Goal: Communication & Community: Answer question/provide support

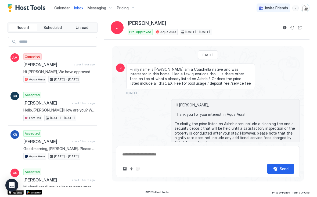
scroll to position [283, 0]
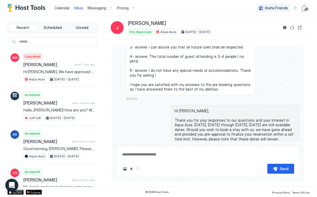
type textarea "*"
click at [62, 6] on span "Calendar" at bounding box center [62, 8] width 16 height 5
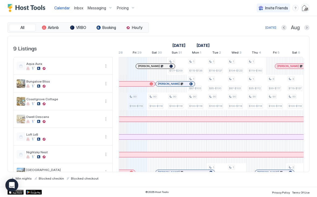
scroll to position [0, 289]
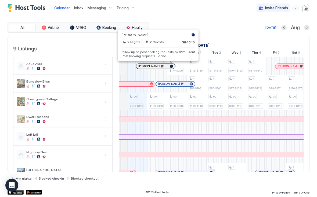
click at [157, 56] on pre "follow up on post booking requests by 8/25 - sent Post booking requests - done" at bounding box center [158, 54] width 73 height 8
click at [165, 52] on pre "follow up on post booking requests by 8/25 - sent Post booking requests - done" at bounding box center [158, 54] width 73 height 8
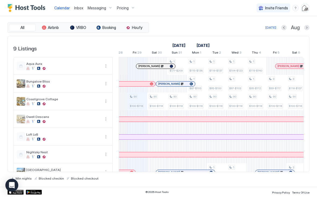
click at [157, 66] on div at bounding box center [157, 66] width 4 height 4
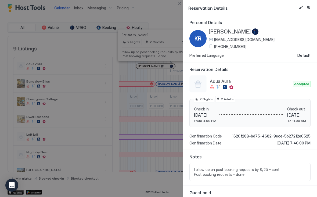
click at [299, 7] on button "Edit reservation" at bounding box center [300, 7] width 6 height 6
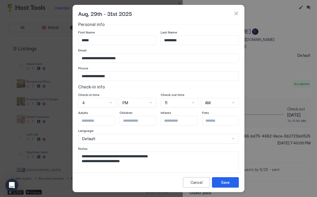
click at [109, 122] on input "*" at bounding box center [100, 120] width 44 height 9
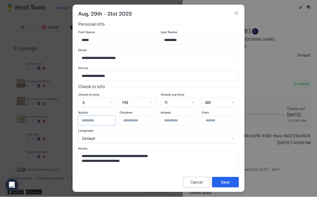
type input "*"
click at [229, 185] on button "Save" at bounding box center [225, 182] width 27 height 10
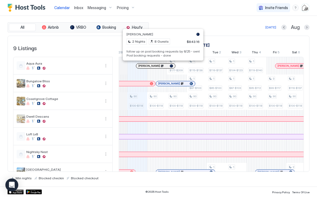
click at [158, 54] on pre "follow up on post booking requests by 8/25 - sent Post booking requests - done" at bounding box center [162, 54] width 73 height 8
click at [168, 56] on pre "follow up on post booking requests by 8/25 - sent Post booking requests - done" at bounding box center [162, 54] width 73 height 8
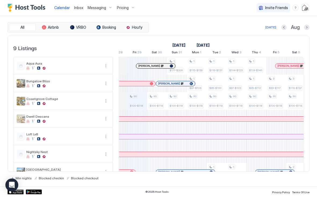
click at [161, 66] on div at bounding box center [161, 66] width 4 height 4
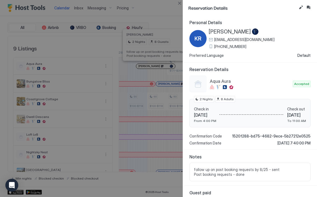
click at [302, 8] on button "Edit reservation" at bounding box center [300, 7] width 6 height 6
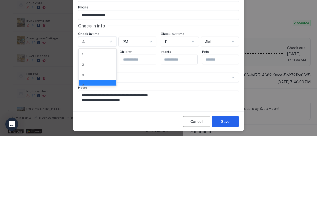
scroll to position [14, 0]
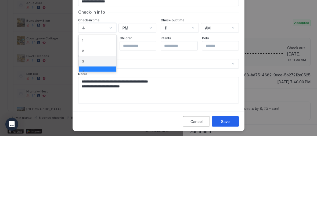
click at [100, 120] on div "3" at bounding box center [97, 122] width 31 height 4
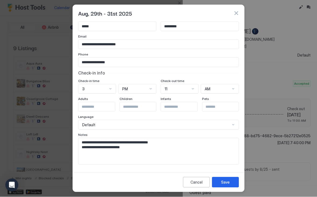
click at [228, 187] on button "Save" at bounding box center [225, 182] width 27 height 10
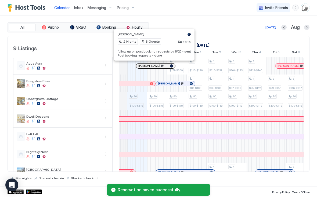
click at [151, 65] on div at bounding box center [152, 66] width 4 height 4
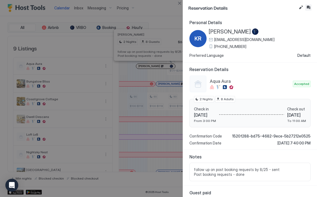
click at [310, 10] on button "Inbox" at bounding box center [308, 7] width 6 height 6
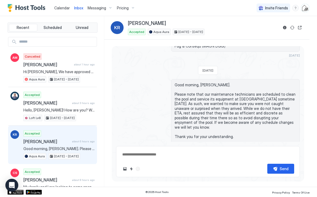
scroll to position [539, 0]
click at [292, 30] on button "Sync reservation" at bounding box center [292, 27] width 6 height 6
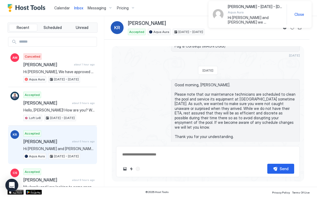
scroll to position [588, 0]
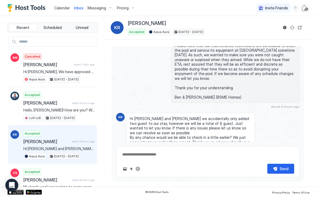
click at [286, 27] on button "Reservation information" at bounding box center [284, 27] width 6 height 6
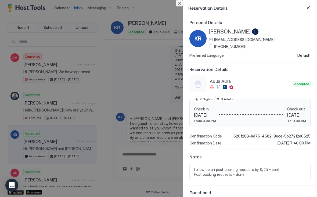
click at [180, 5] on button "Close" at bounding box center [179, 3] width 6 height 6
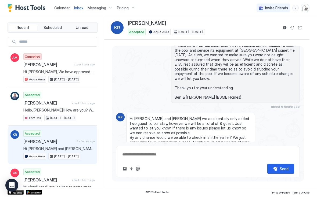
click at [131, 171] on button "Quick reply" at bounding box center [131, 169] width 6 height 6
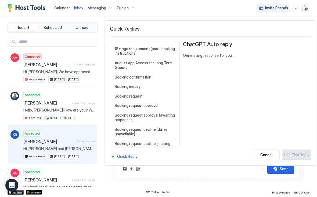
scroll to position [31, 0]
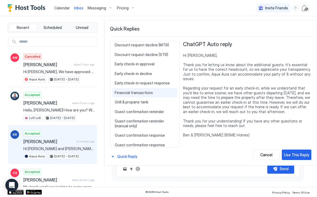
click at [177, 88] on div "Financial transactions Hi {{Guest First Name}}, As hosts, we do not handle fina…" at bounding box center [144, 93] width 65 height 10
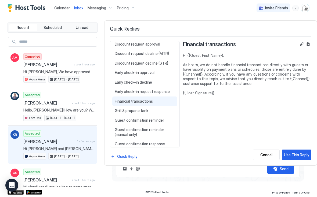
scroll to position [192, 0]
click at [143, 70] on span "Early check-in approval" at bounding box center [145, 72] width 60 height 5
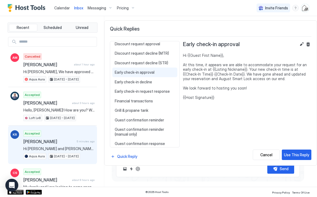
click at [297, 154] on div "Use This Reply" at bounding box center [296, 155] width 25 height 6
type textarea "*"
type textarea "**********"
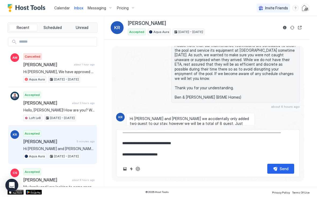
scroll to position [28, 0]
click at [281, 171] on div "Send" at bounding box center [283, 169] width 9 height 6
type textarea "*"
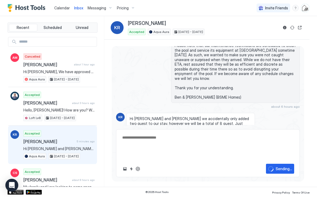
scroll to position [650, 0]
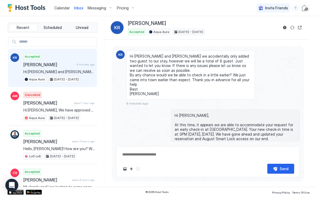
type textarea "*"
